Goal: Information Seeking & Learning: Learn about a topic

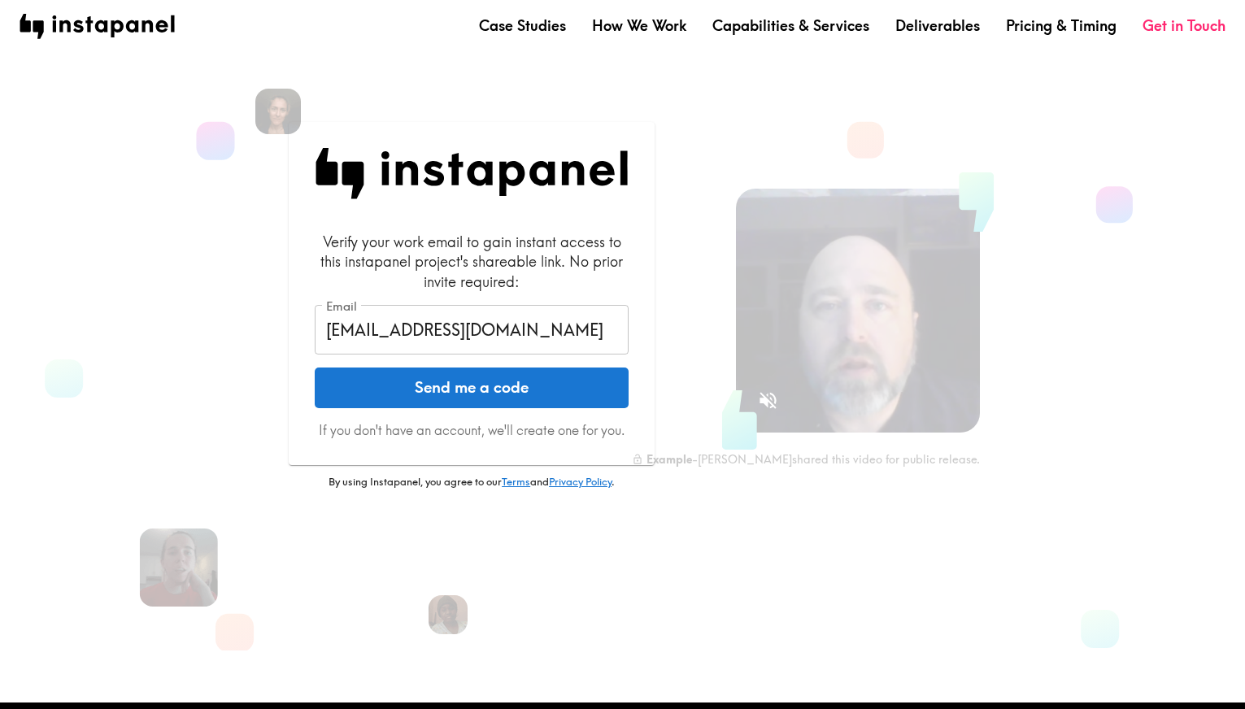
click at [501, 387] on button "Send me a code" at bounding box center [472, 387] width 314 height 41
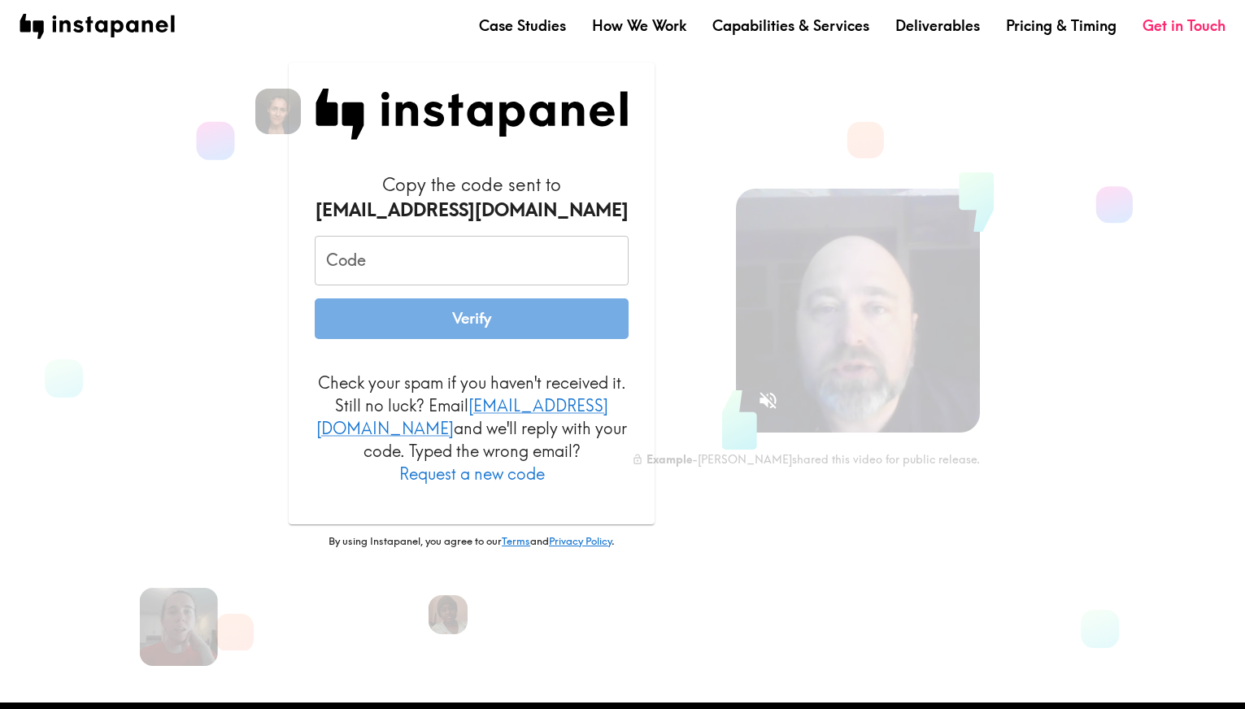
click at [398, 278] on input "Code" at bounding box center [472, 261] width 314 height 50
paste input "NDD_GMF_3Jj"
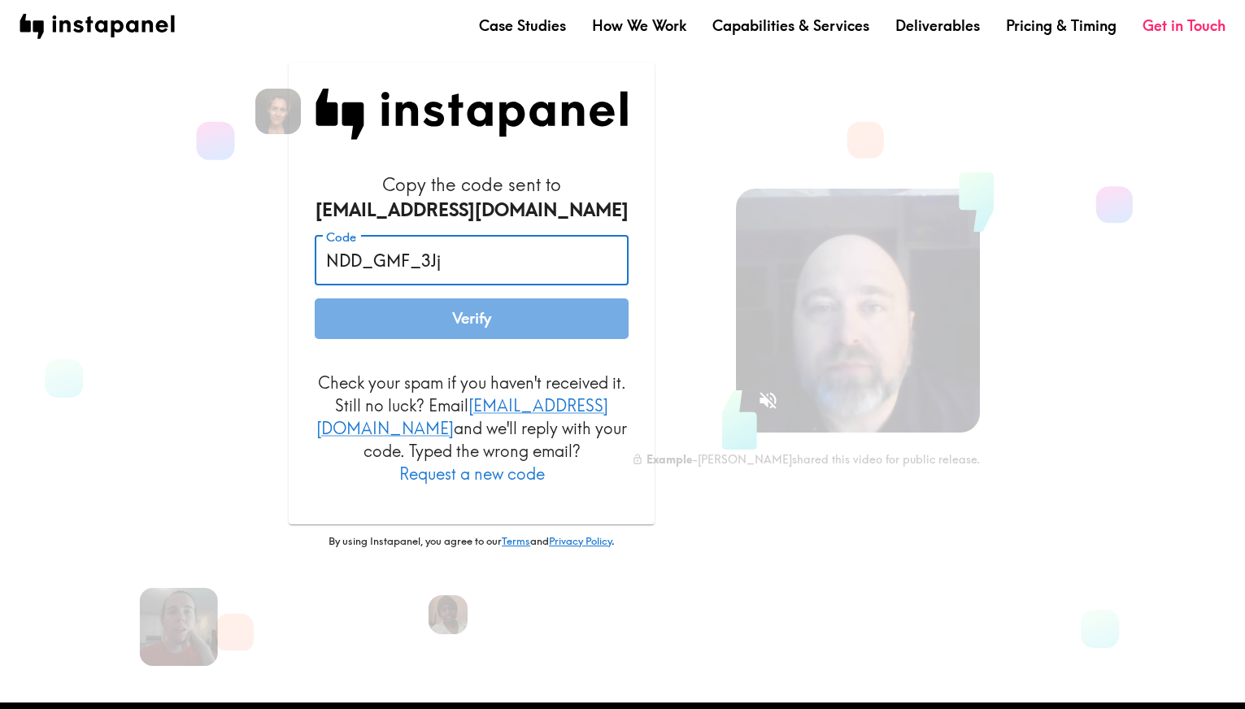
type input "NDD_GMF_3Jj"
click at [485, 339] on button "Verify" at bounding box center [472, 318] width 314 height 41
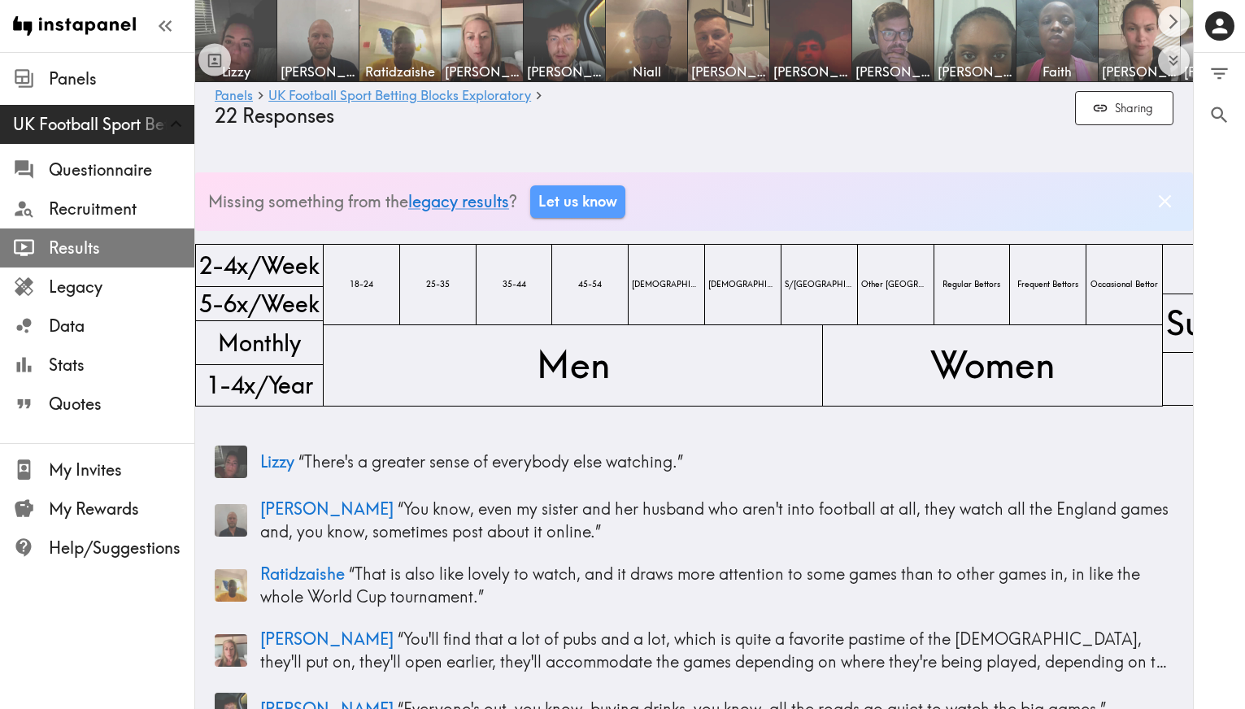
click at [88, 250] on span "Results" at bounding box center [122, 248] width 146 height 23
click at [82, 246] on span "Results" at bounding box center [122, 248] width 146 height 23
click at [1166, 30] on icon "Scroll right" at bounding box center [1173, 21] width 19 height 19
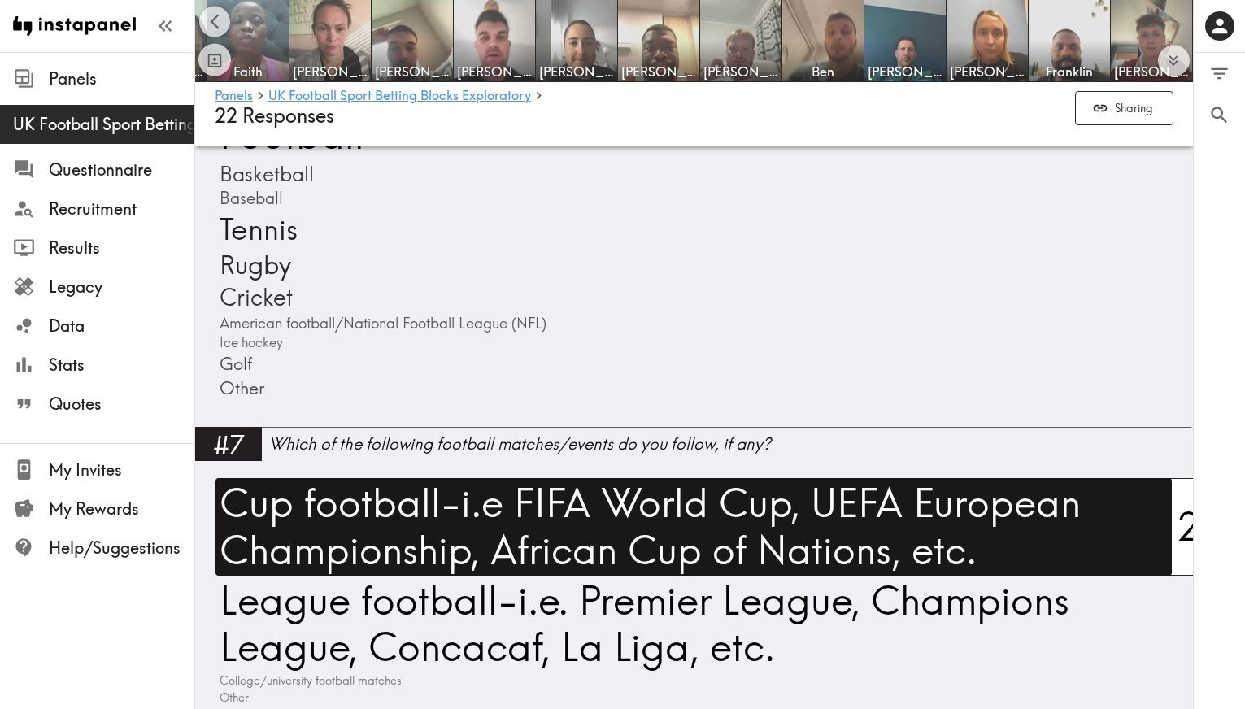
scroll to position [2792, 0]
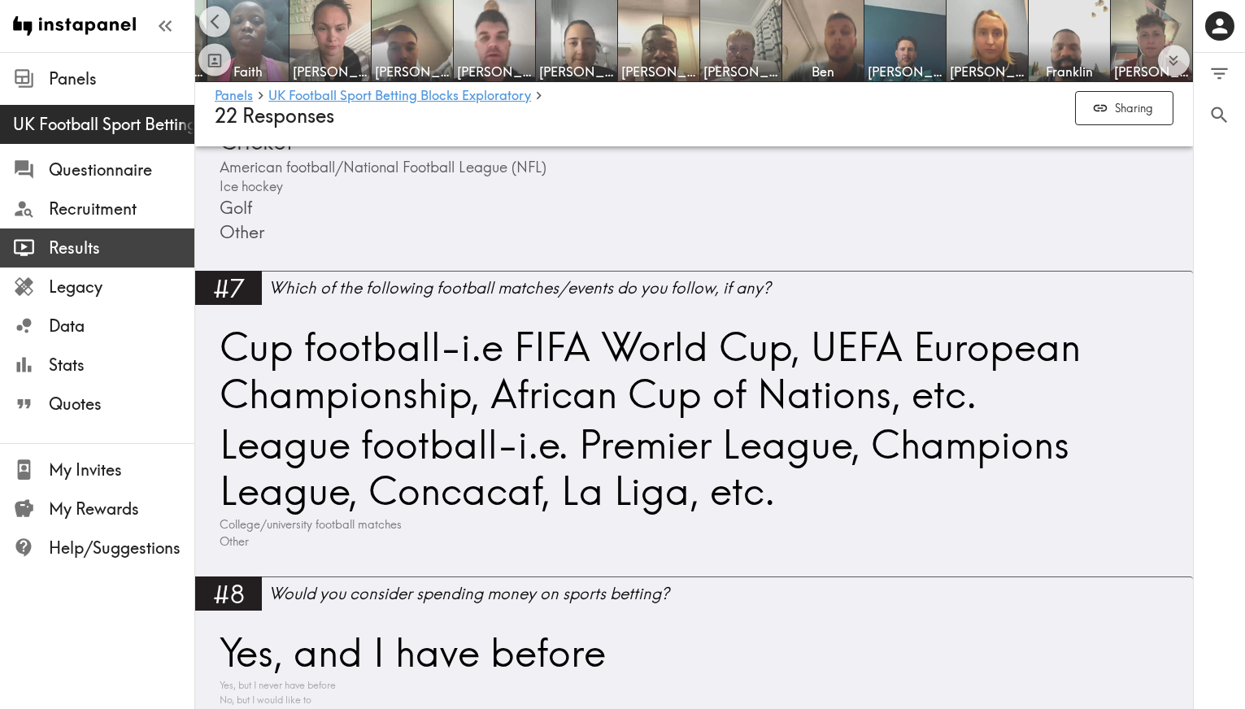
click at [85, 251] on span "Results" at bounding box center [122, 248] width 146 height 23
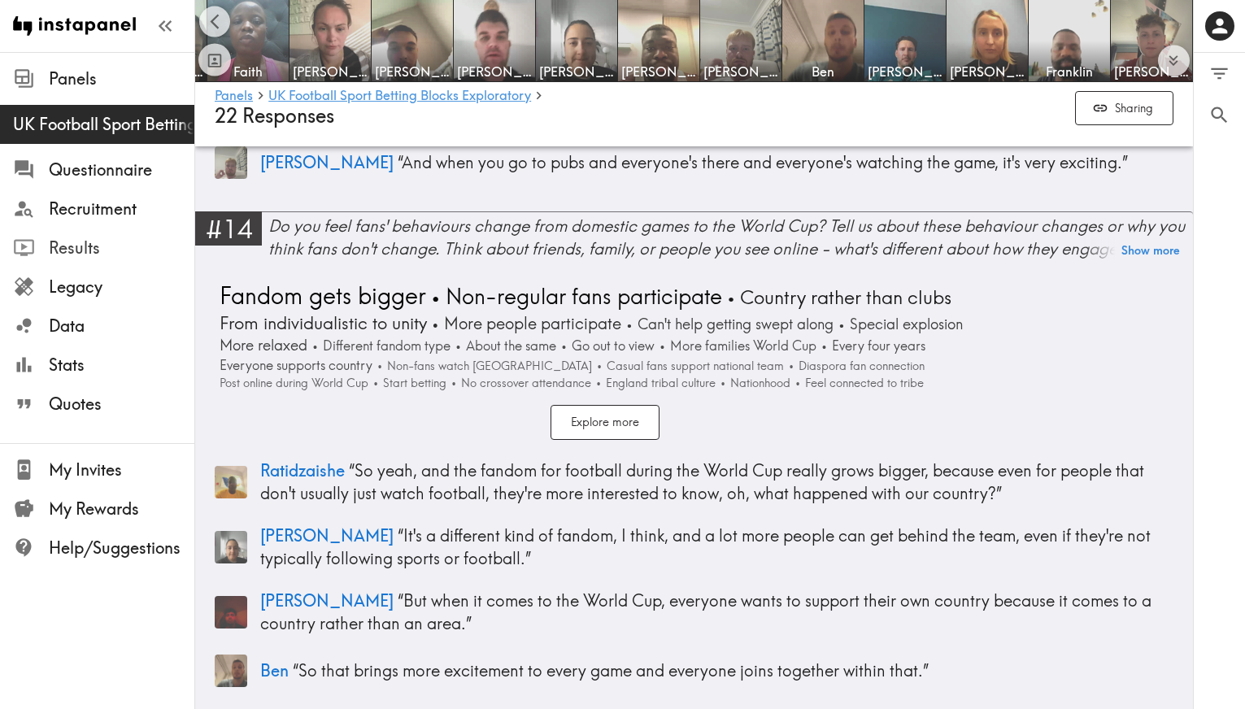
scroll to position [4870, 0]
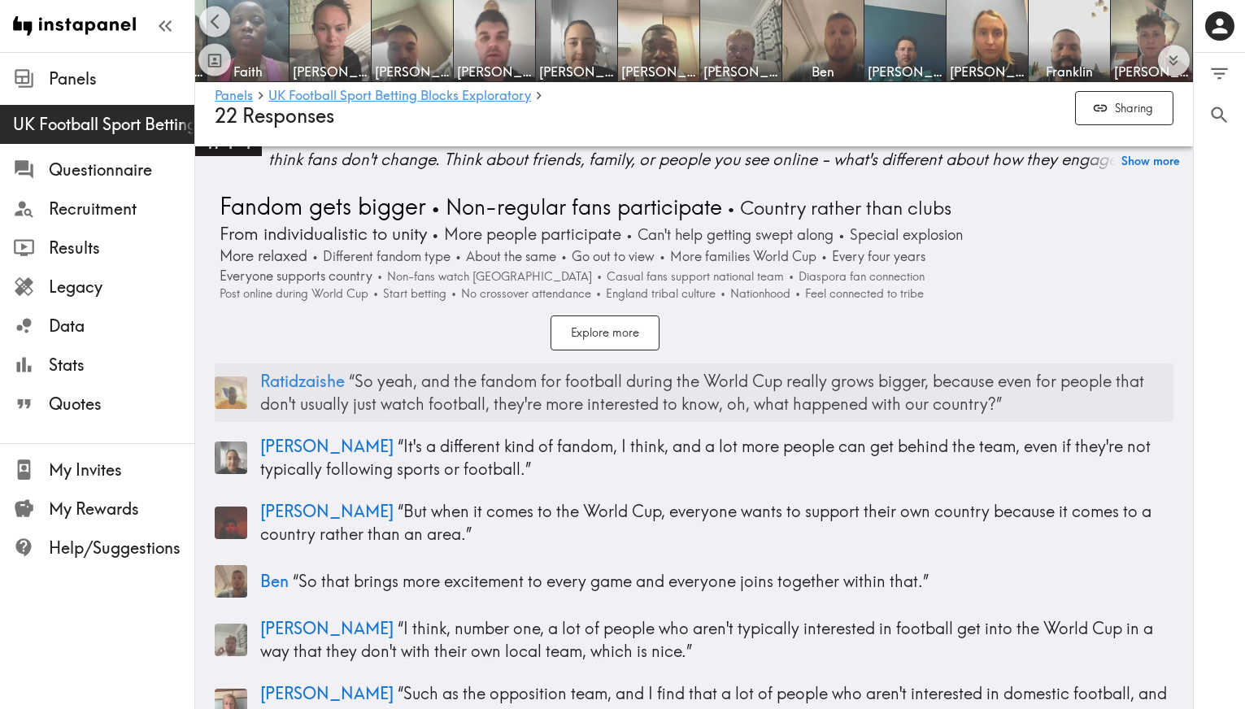
click at [442, 415] on p "Ratidzaishe “ So yeah, and the fandom for football during the World Cup really …" at bounding box center [716, 393] width 913 height 46
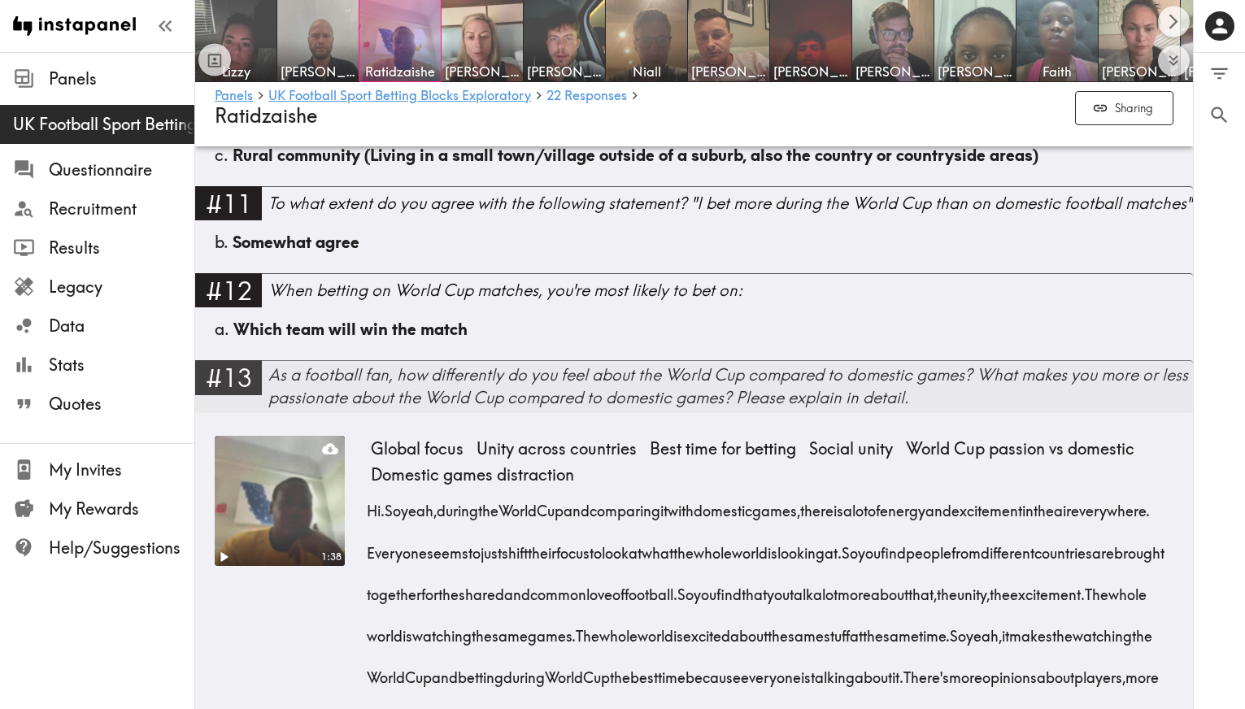
scroll to position [1888, 0]
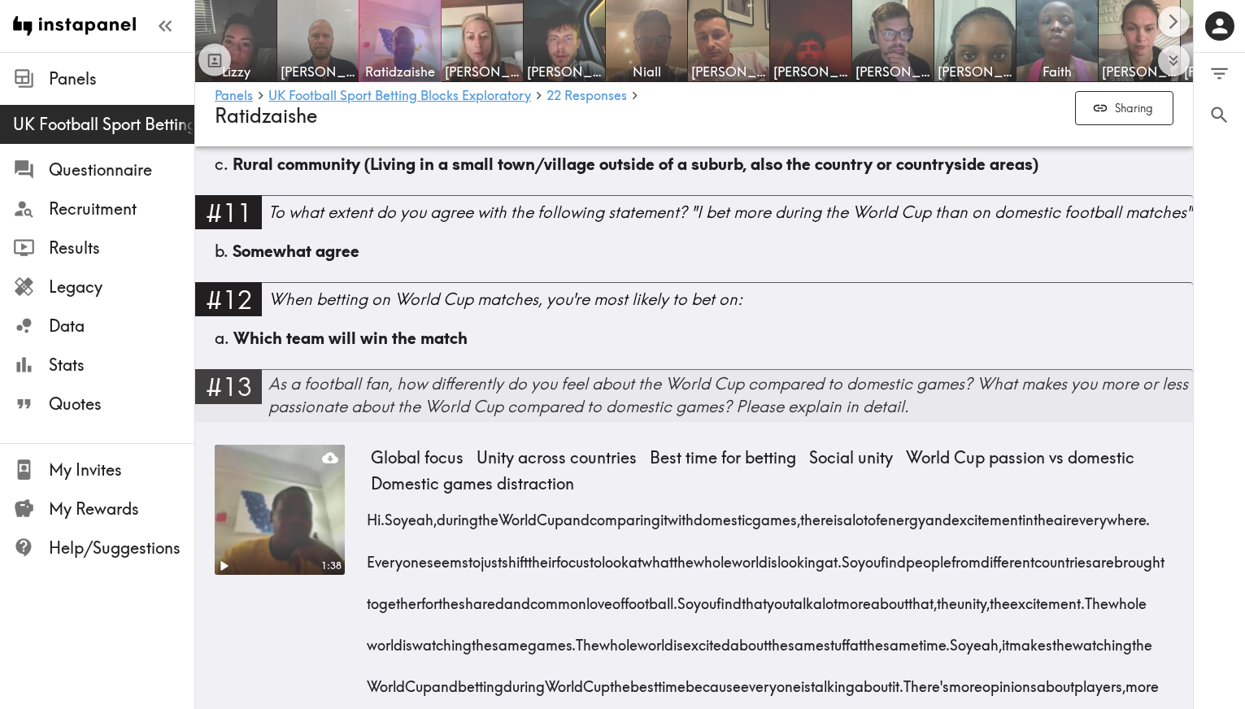
click at [334, 389] on div "As a football fan, how differently do you feel about the World Cup compared to …" at bounding box center [730, 395] width 924 height 46
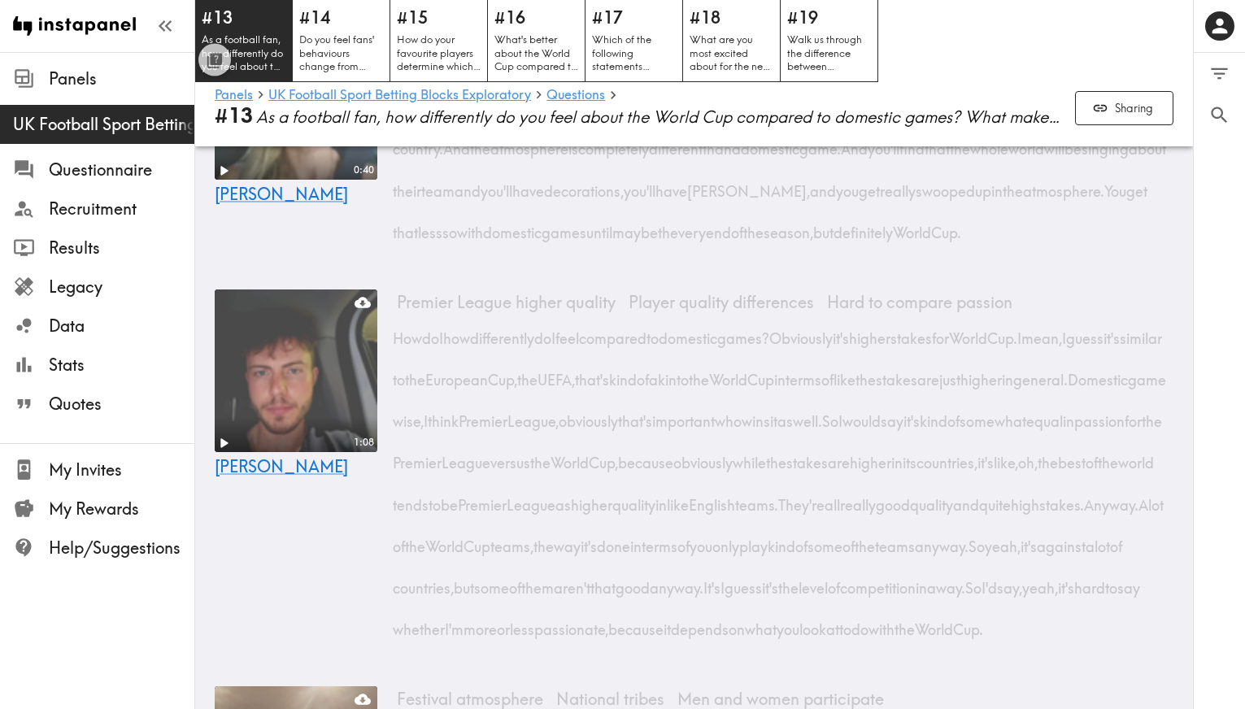
scroll to position [1322, 0]
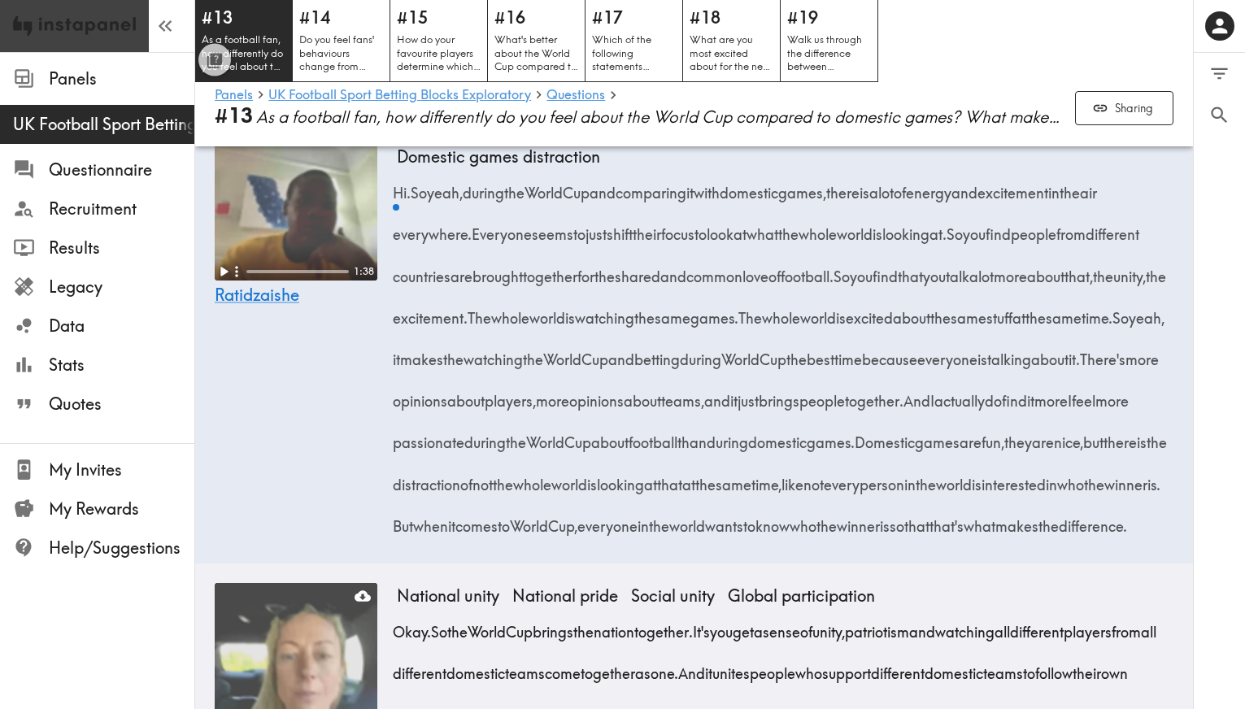
scroll to position [1888, 0]
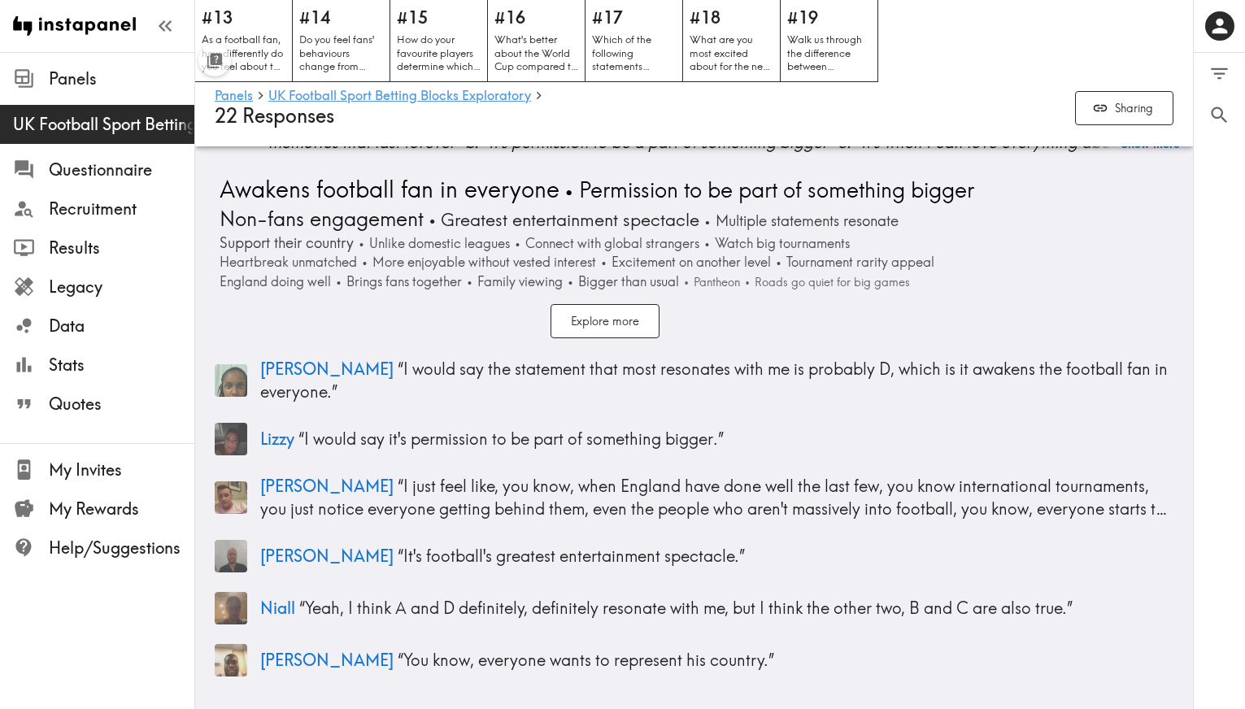
scroll to position [6794, 0]
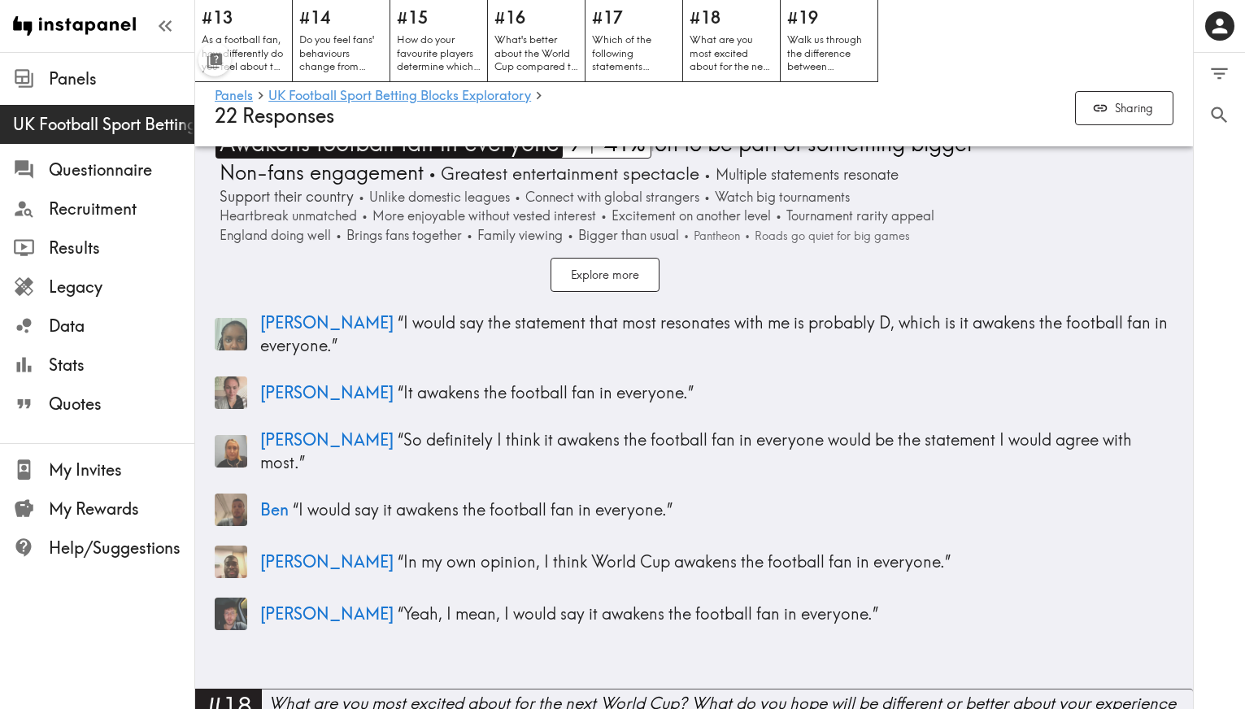
click at [423, 159] on span "Awakens football fan in everyone" at bounding box center [387, 143] width 344 height 31
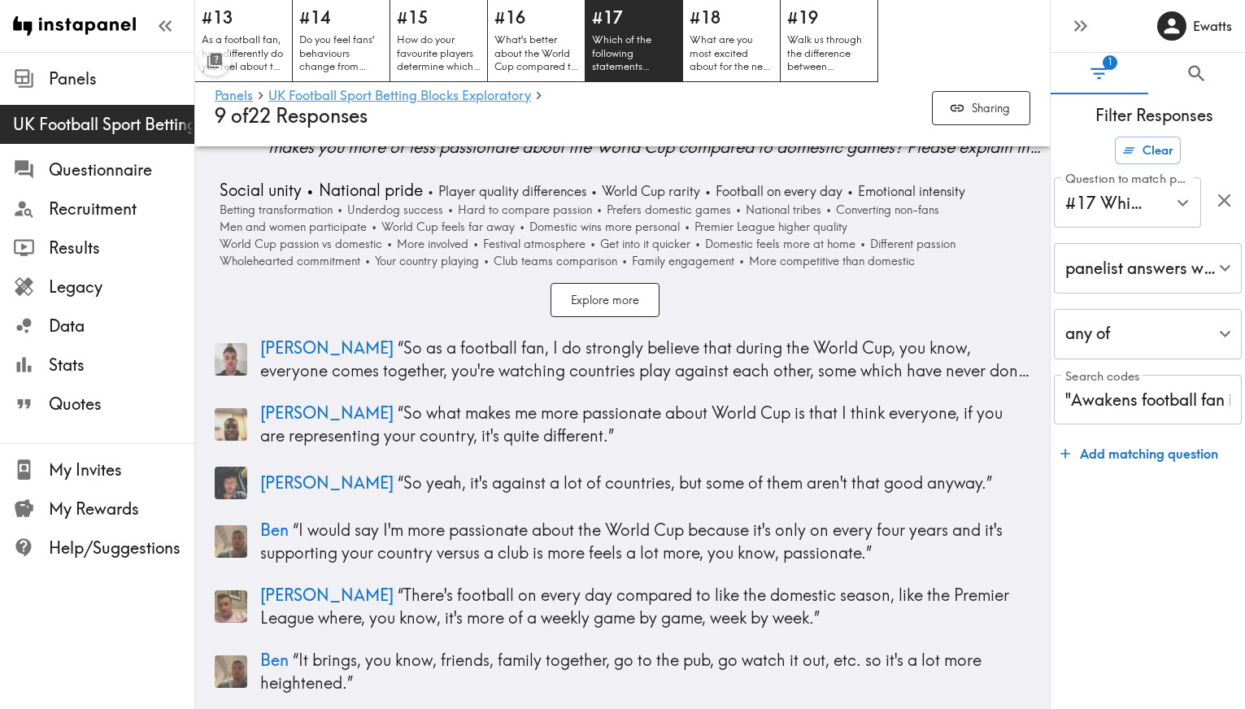
scroll to position [3588, 0]
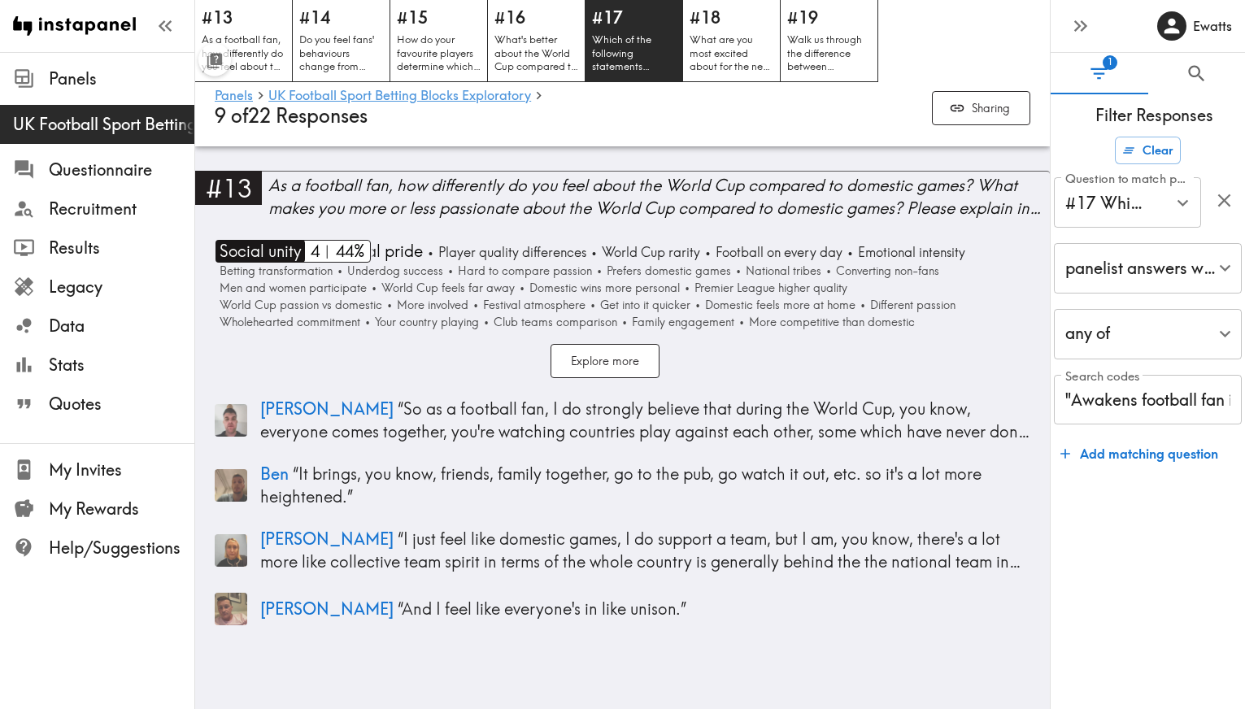
click at [284, 256] on span "Social unity" at bounding box center [258, 251] width 86 height 23
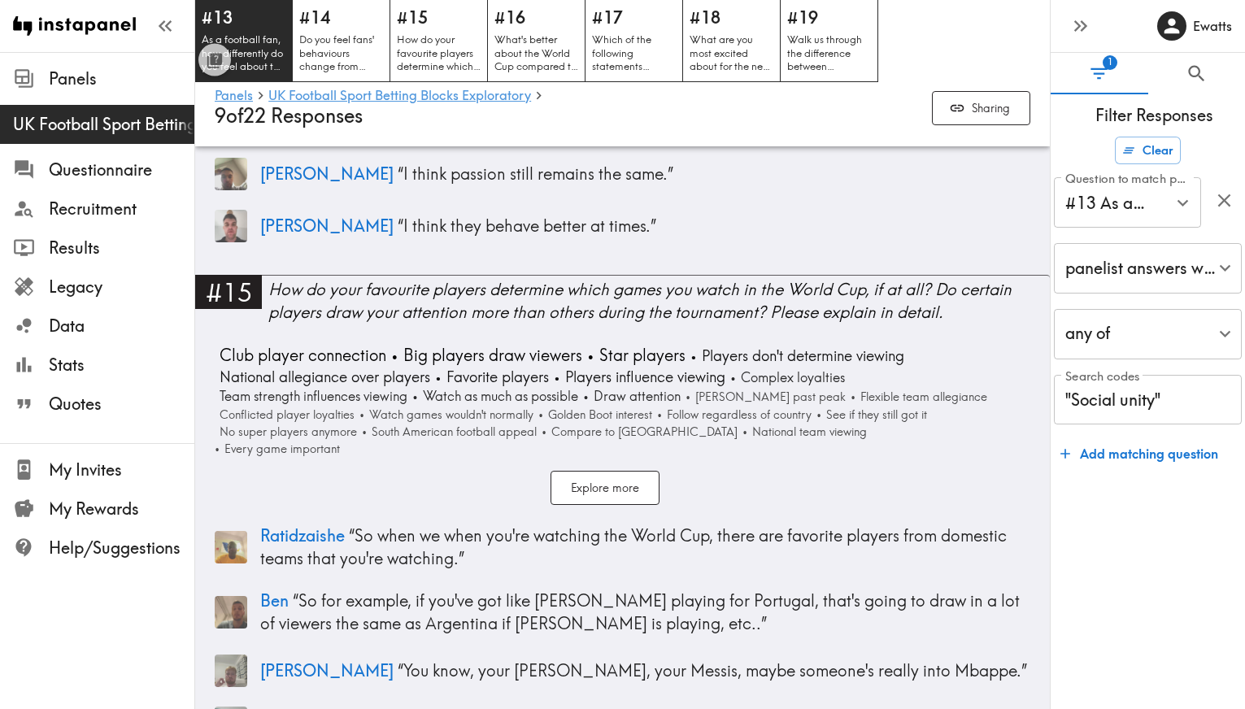
scroll to position [4700, 0]
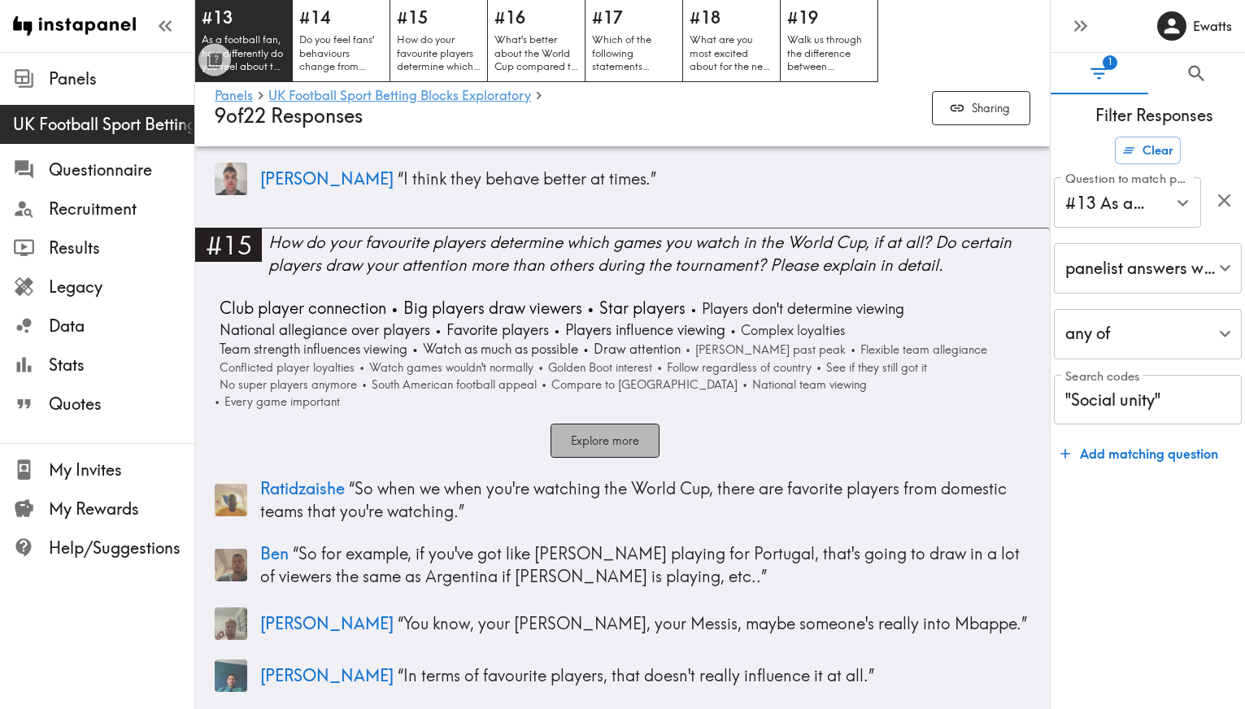
click at [604, 424] on button "Explore more" at bounding box center [604, 441] width 109 height 35
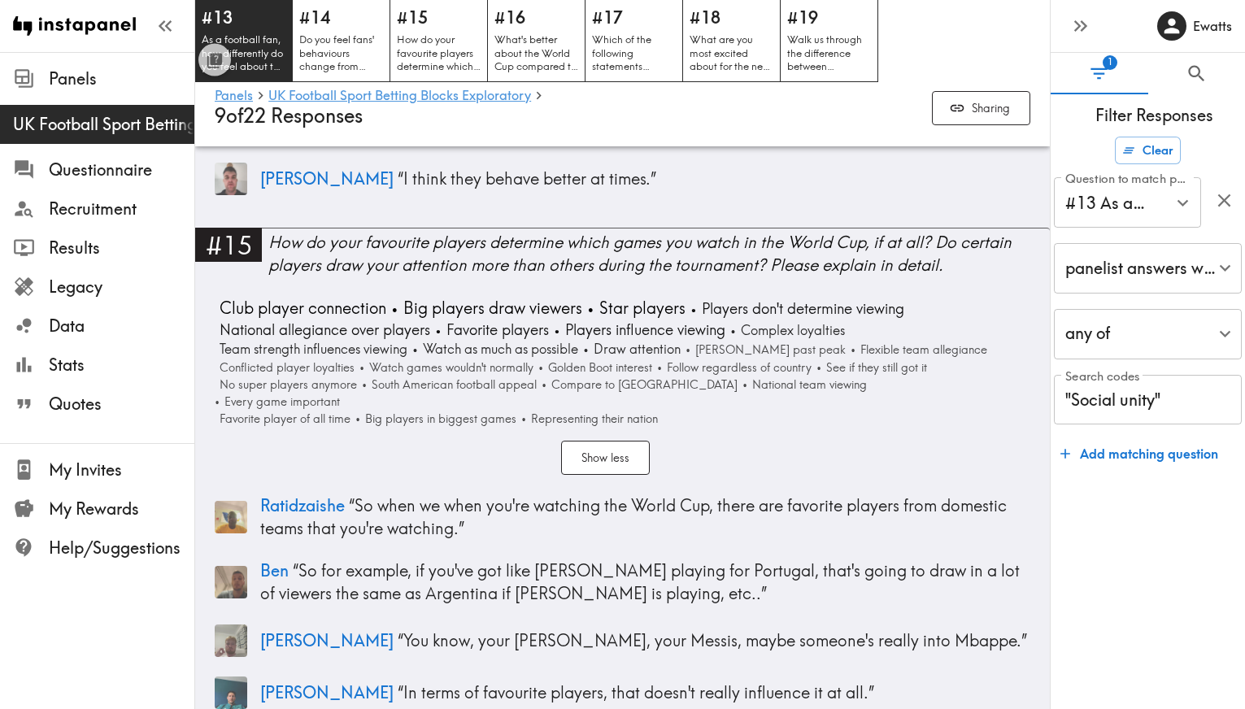
scroll to position [0, 0]
